Goal: Information Seeking & Learning: Learn about a topic

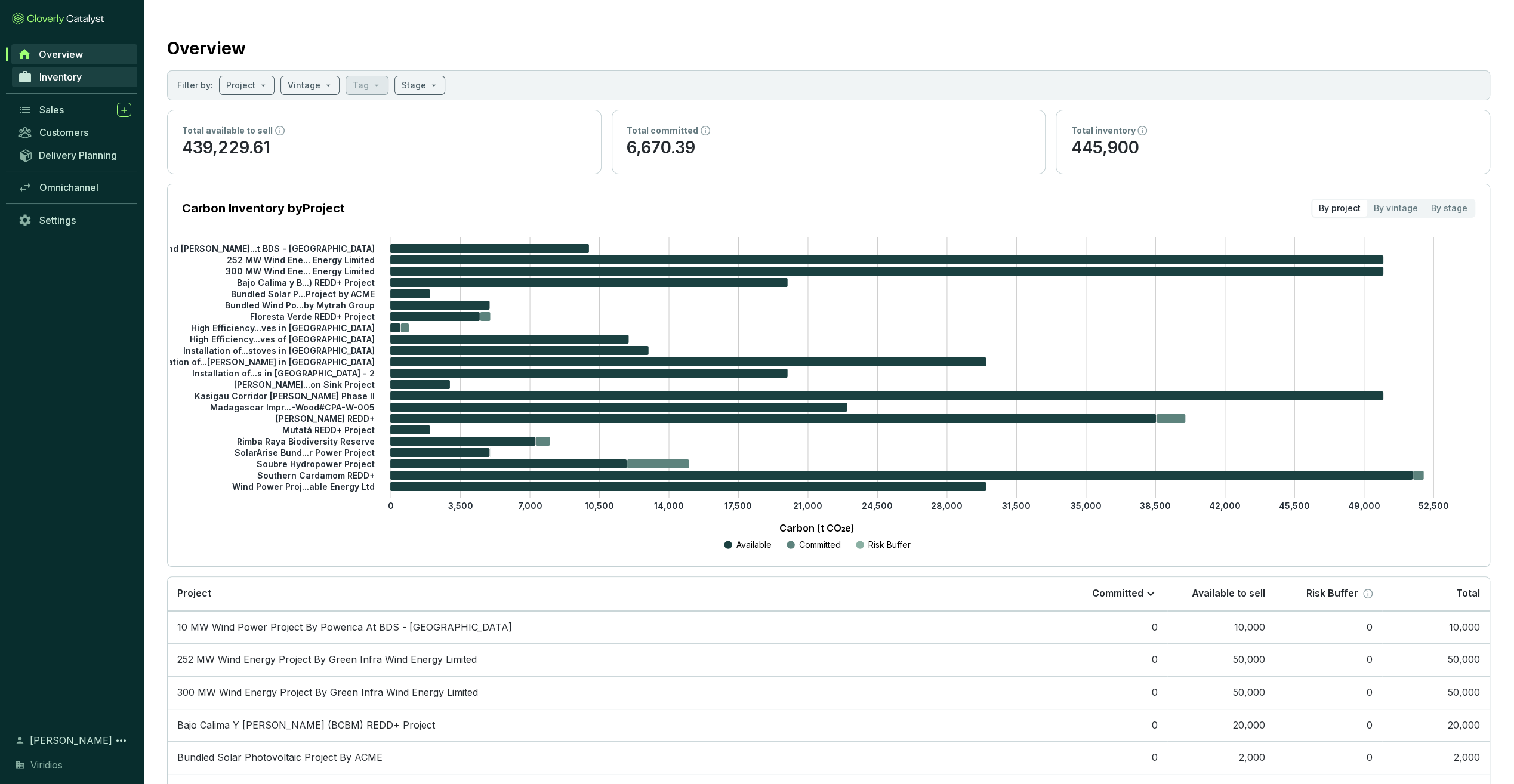
click at [64, 74] on span "Inventory" at bounding box center [60, 76] width 42 height 12
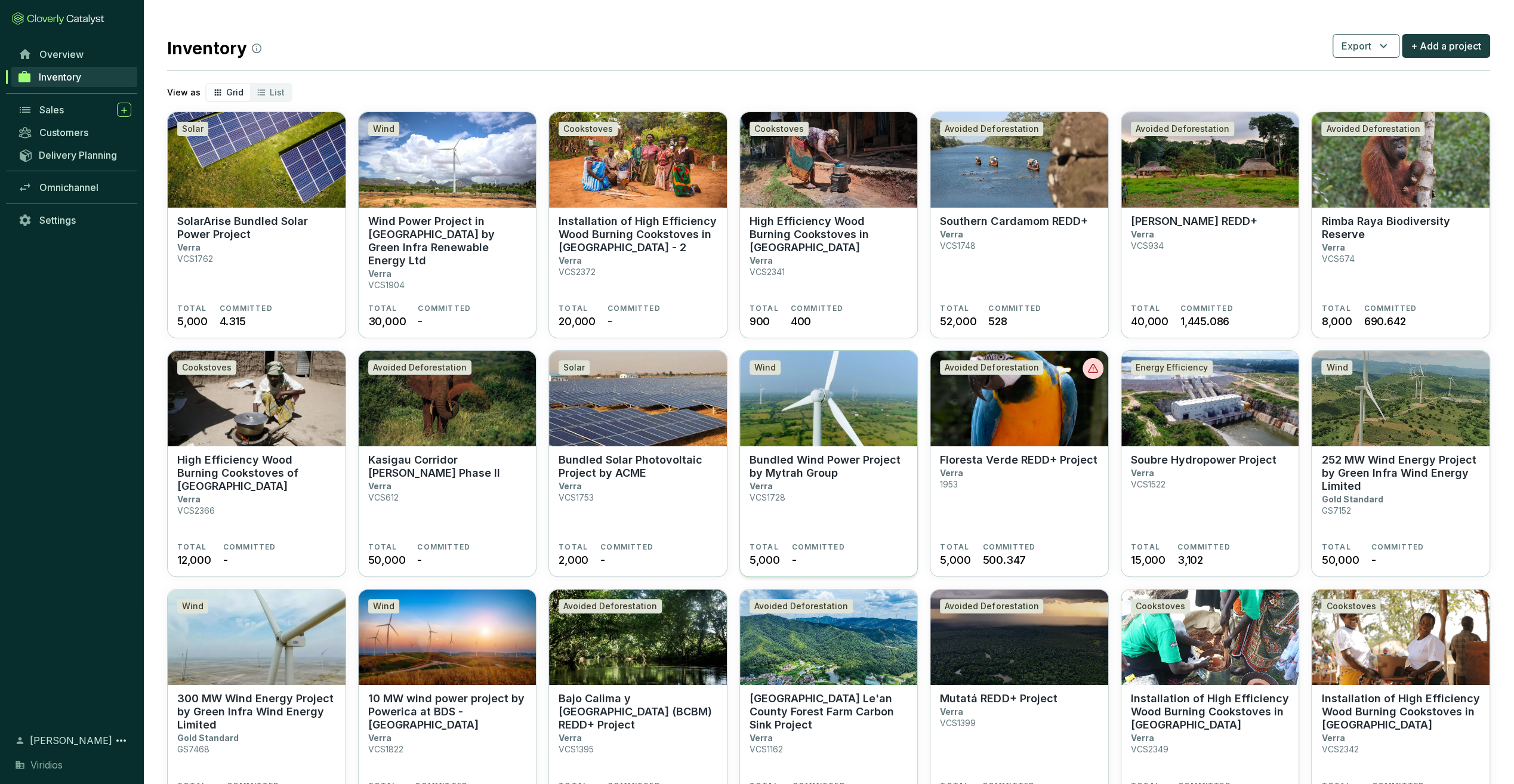
click at [843, 495] on section "Bundled Wind Power Project by Mytrah Group Verra VCS1728" at bounding box center [828, 497] width 159 height 89
